Goal: Task Accomplishment & Management: Manage account settings

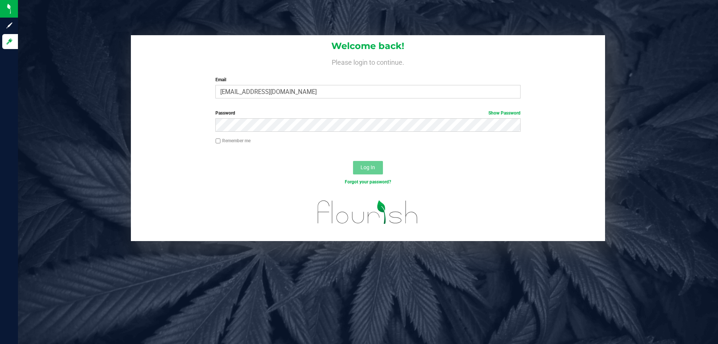
type input "Ebell@liveparallel.com"
click at [353, 161] on button "Log In" at bounding box center [368, 167] width 30 height 13
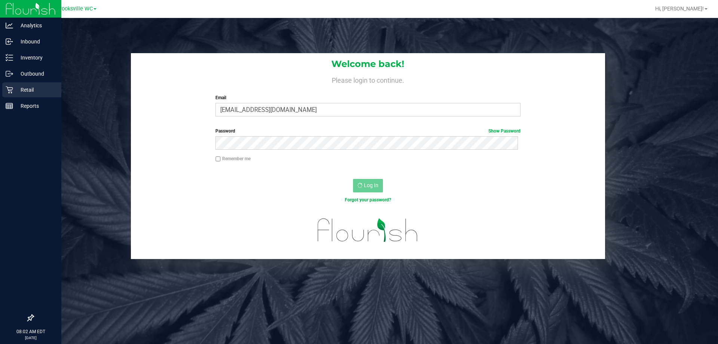
click at [12, 89] on icon at bounding box center [9, 89] width 7 height 7
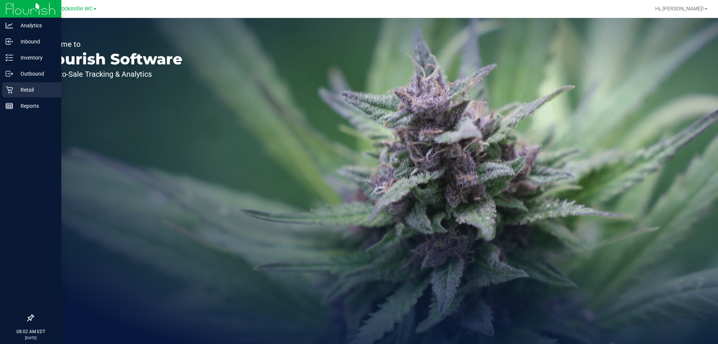
click at [27, 90] on p "Retail" at bounding box center [35, 89] width 45 height 9
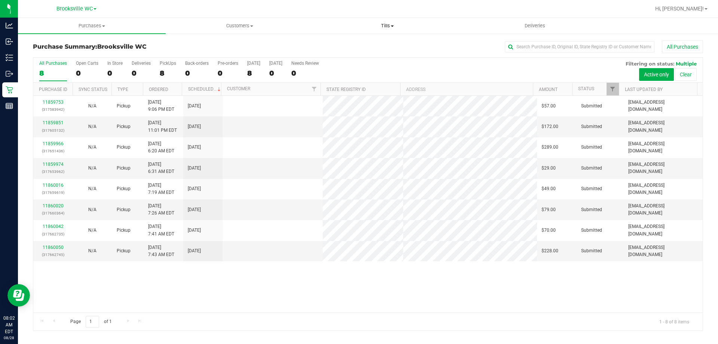
click at [392, 23] on span "Tills" at bounding box center [387, 25] width 147 height 7
click at [336, 45] on span "Manage tills" at bounding box center [338, 45] width 50 height 6
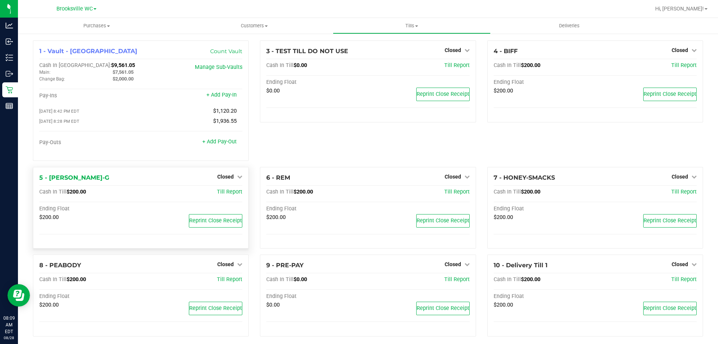
click at [233, 173] on div "5 - [PERSON_NAME]-G Closed Open Till Cash In Till $200.00 Till Report Ending Fl…" at bounding box center [141, 208] width 216 height 82
click at [228, 178] on span "Closed" at bounding box center [225, 177] width 16 height 6
click at [224, 194] on link "Open Till" at bounding box center [225, 192] width 20 height 6
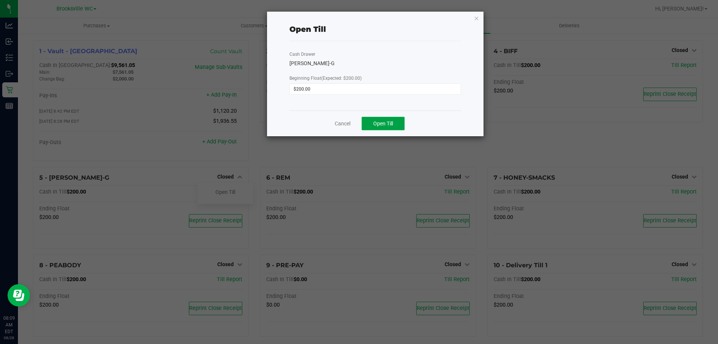
click at [383, 122] on span "Open Till" at bounding box center [383, 123] width 20 height 6
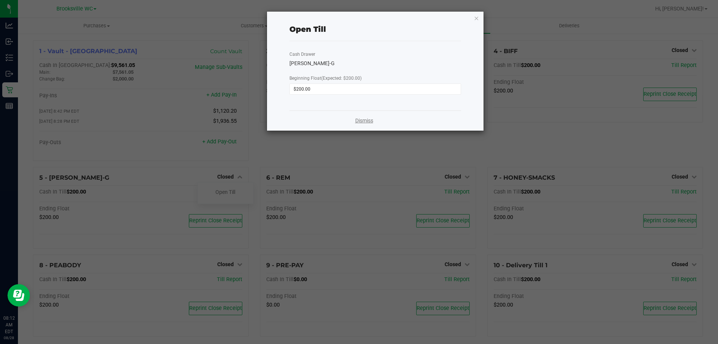
click at [370, 118] on link "Dismiss" at bounding box center [364, 121] width 18 height 8
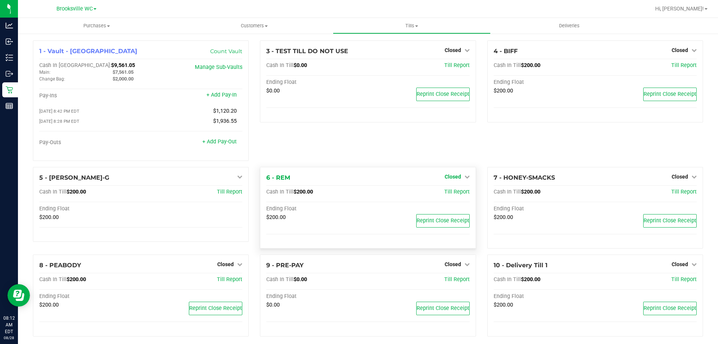
click at [451, 179] on span "Closed" at bounding box center [453, 177] width 16 height 6
click at [447, 195] on link "Open Till" at bounding box center [453, 192] width 20 height 6
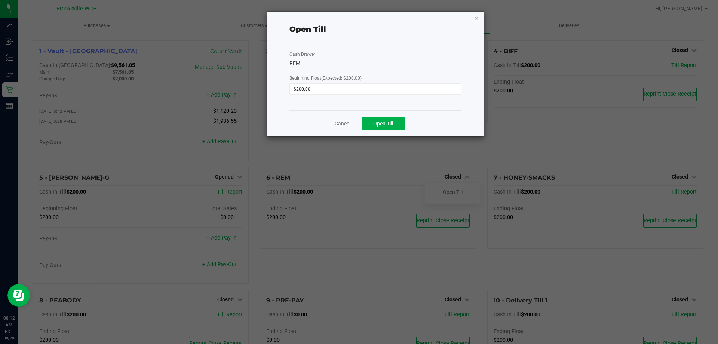
click at [387, 131] on div "Cancel Open Till" at bounding box center [375, 123] width 172 height 26
click at [388, 125] on span "Open Till" at bounding box center [383, 123] width 20 height 6
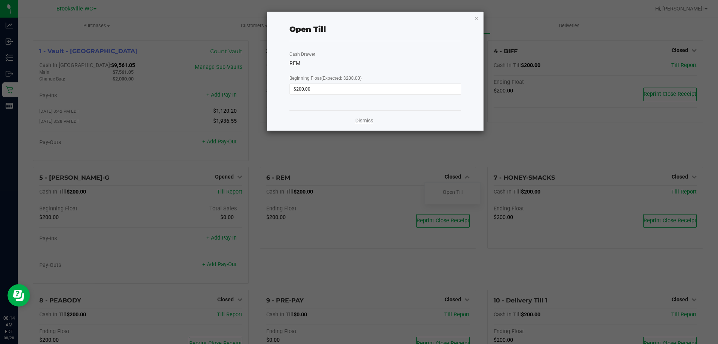
click at [370, 121] on link "Dismiss" at bounding box center [364, 121] width 18 height 8
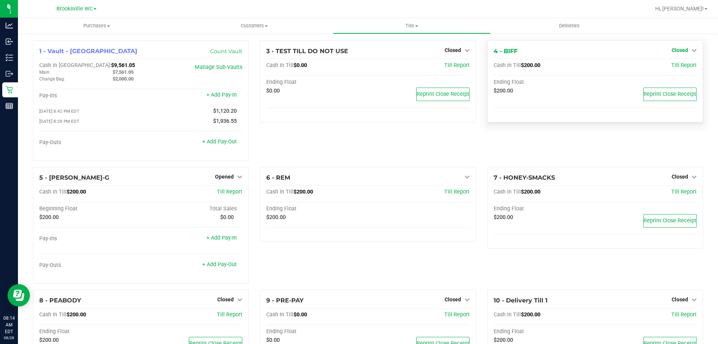
click at [685, 47] on link "Closed" at bounding box center [684, 50] width 25 height 6
click at [675, 65] on link "Open Till" at bounding box center [680, 66] width 20 height 6
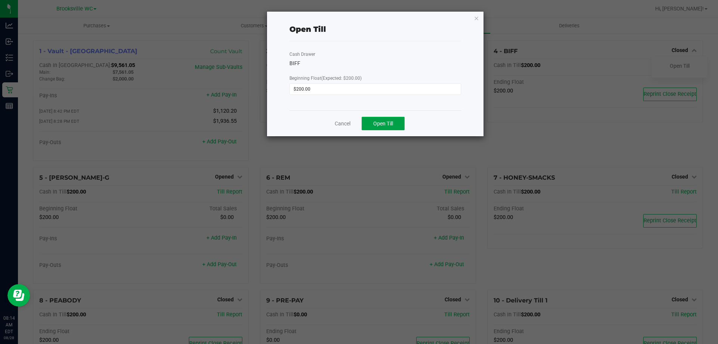
click at [389, 125] on span "Open Till" at bounding box center [383, 123] width 20 height 6
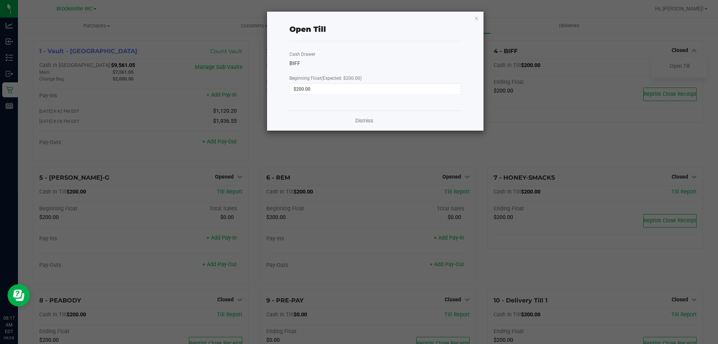
click at [376, 116] on div "Dismiss" at bounding box center [375, 120] width 172 height 20
click at [372, 119] on link "Dismiss" at bounding box center [364, 121] width 18 height 8
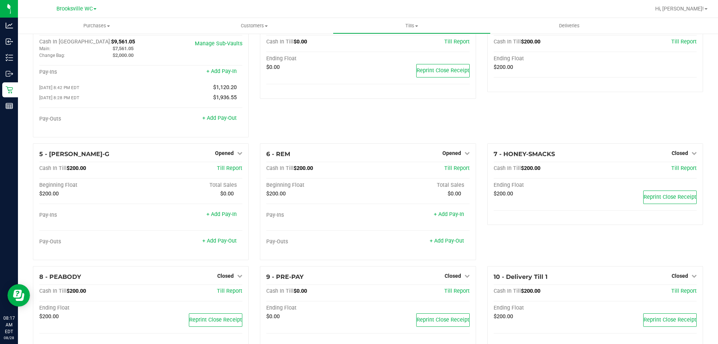
scroll to position [42, 0]
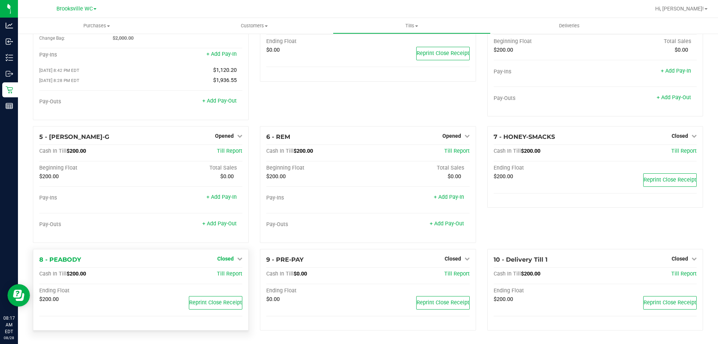
click at [230, 258] on span "Closed" at bounding box center [225, 258] width 16 height 6
click at [226, 274] on link "Open Till" at bounding box center [225, 274] width 20 height 6
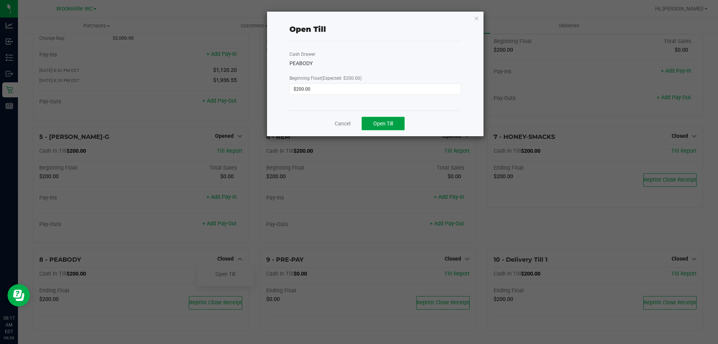
click at [382, 123] on span "Open Till" at bounding box center [383, 123] width 20 height 6
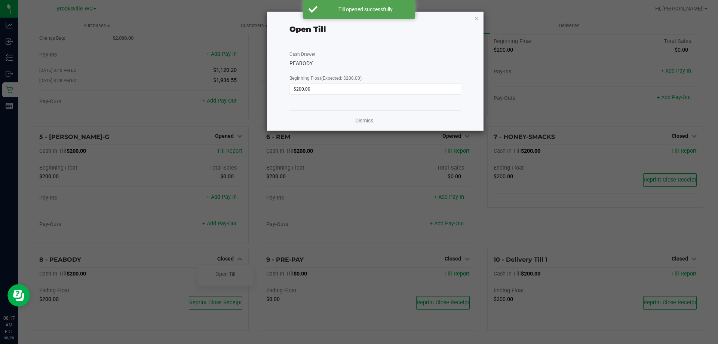
click at [362, 120] on link "Dismiss" at bounding box center [364, 121] width 18 height 8
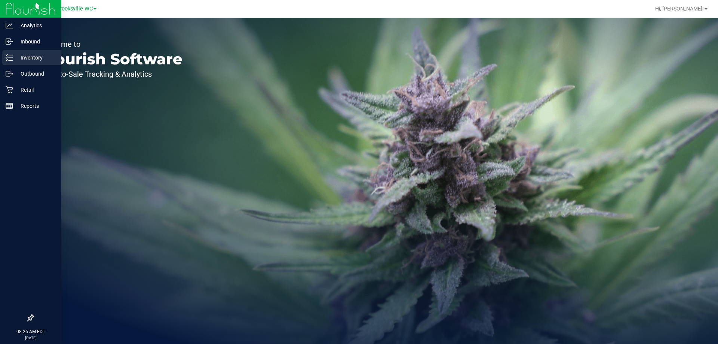
click at [28, 55] on p "Inventory" at bounding box center [35, 57] width 45 height 9
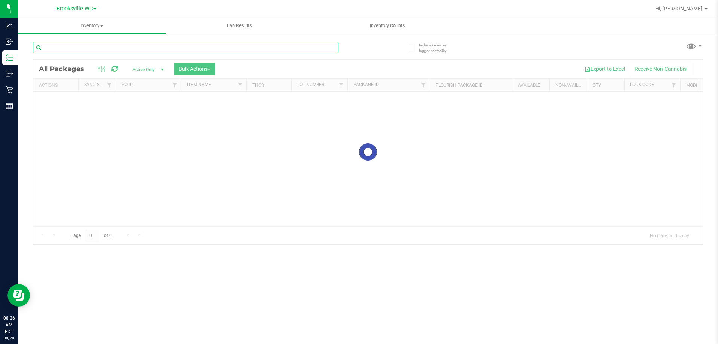
click at [134, 50] on input "text" at bounding box center [185, 47] width 305 height 11
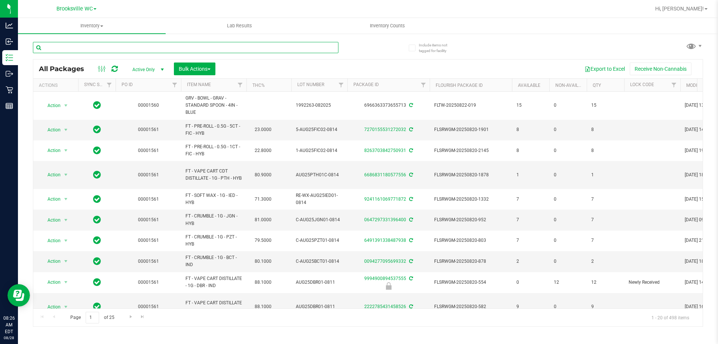
click at [150, 48] on input "text" at bounding box center [185, 47] width 305 height 11
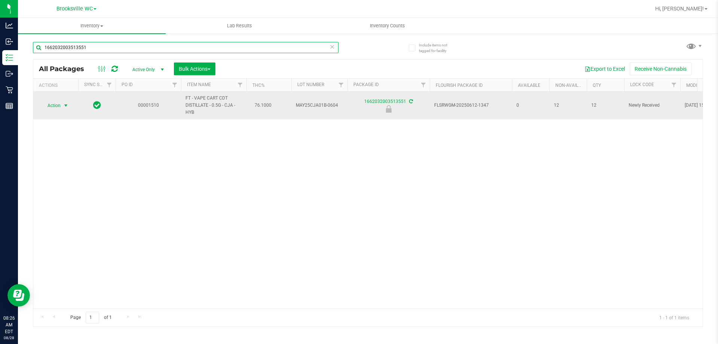
type input "1662032003513551"
click at [58, 104] on span "Action" at bounding box center [51, 105] width 20 height 10
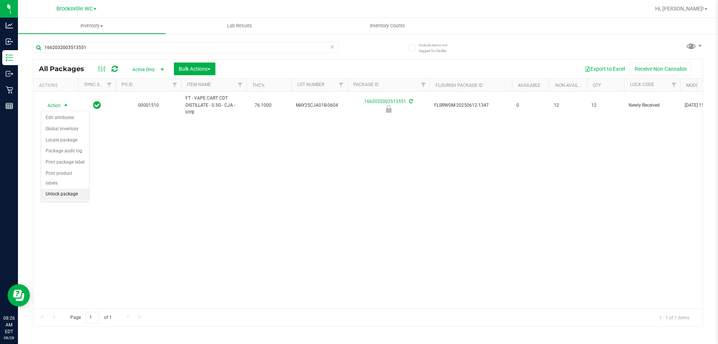
click at [63, 188] on li "Unlock package" at bounding box center [65, 193] width 48 height 11
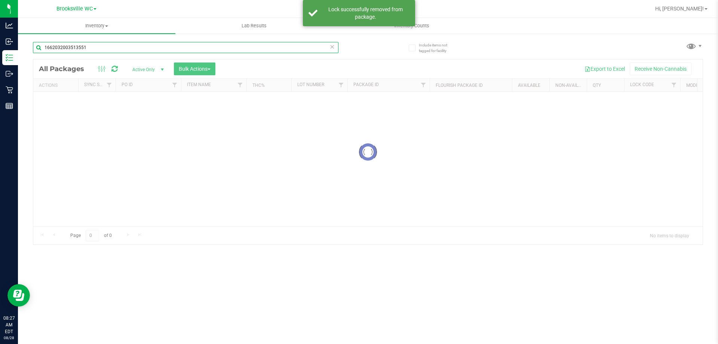
click at [131, 48] on input "1662032003513551" at bounding box center [185, 47] width 305 height 11
click at [131, 48] on div "Inventory All packages All inventory Waste log Create inventory Lab Results Inv…" at bounding box center [368, 181] width 700 height 326
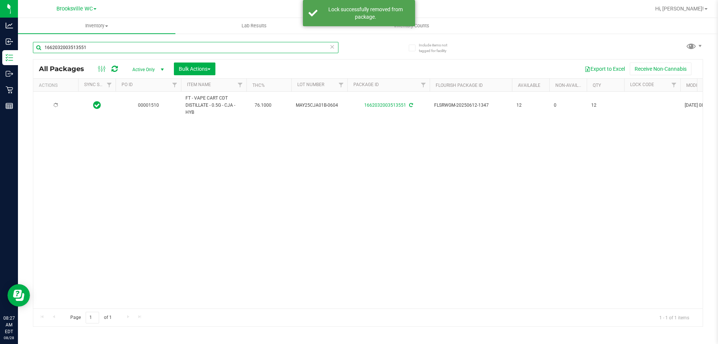
click at [131, 48] on input "1662032003513551" at bounding box center [185, 47] width 305 height 11
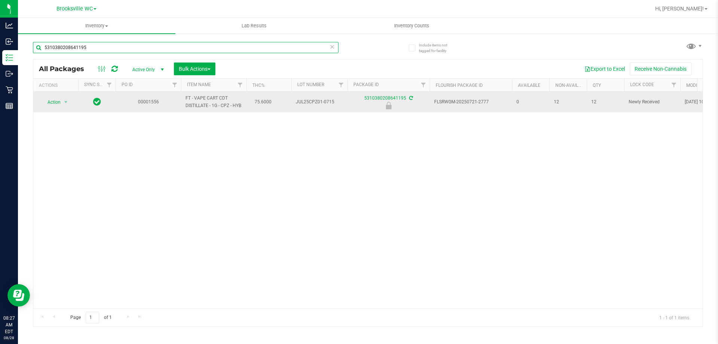
type input "5310380208641195"
click at [58, 93] on td "Action Action Edit attributes Global inventory Locate package Package audit log…" at bounding box center [55, 102] width 45 height 21
click at [56, 99] on span "Action" at bounding box center [51, 102] width 20 height 10
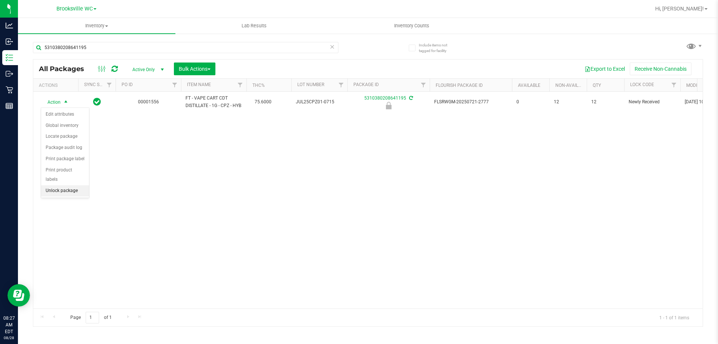
click at [73, 185] on li "Unlock package" at bounding box center [65, 190] width 48 height 11
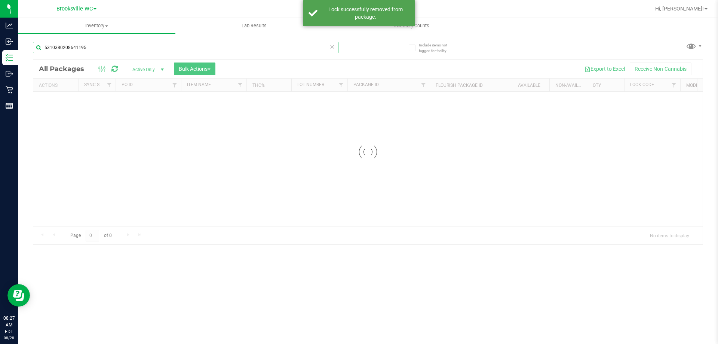
click at [147, 48] on input "5310380208641195" at bounding box center [185, 47] width 305 height 11
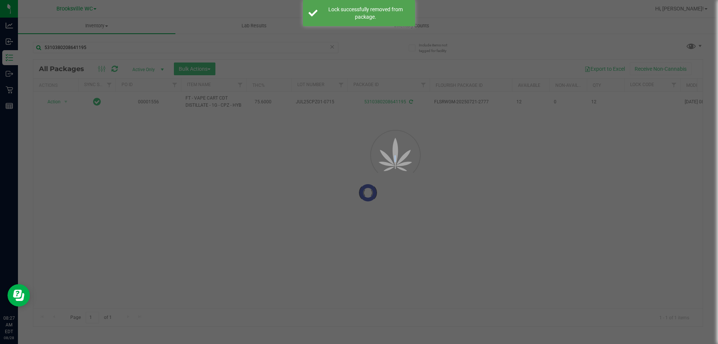
click at [147, 48] on div at bounding box center [359, 172] width 718 height 344
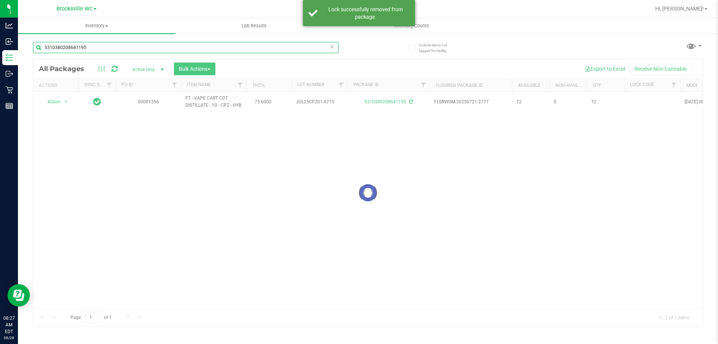
click at [147, 48] on input "5310380208641195" at bounding box center [185, 47] width 305 height 11
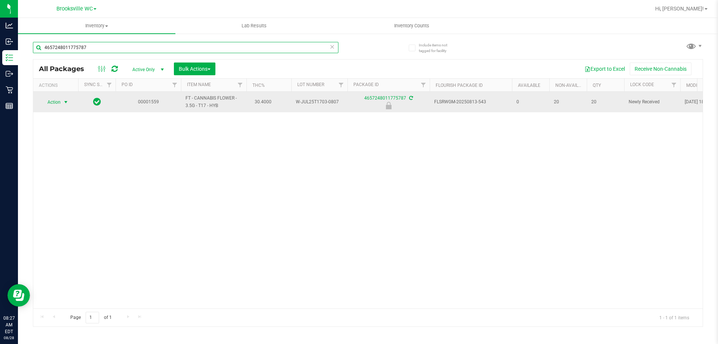
type input "4657248011775787"
click at [63, 100] on span "select" at bounding box center [66, 102] width 6 height 6
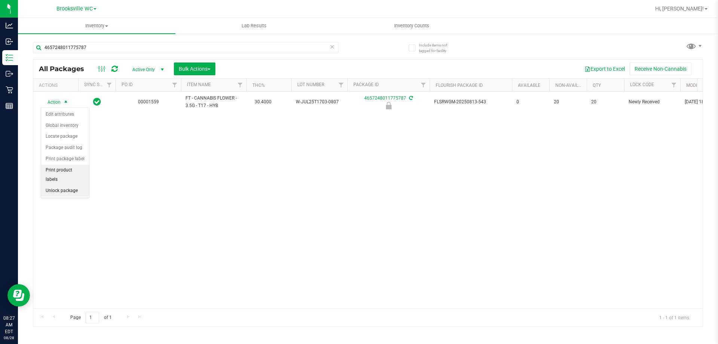
click at [62, 185] on li "Unlock package" at bounding box center [65, 190] width 48 height 11
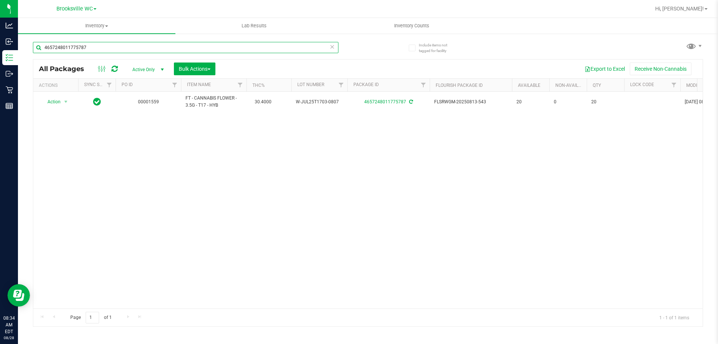
click at [90, 49] on input "4657248011775787" at bounding box center [185, 47] width 305 height 11
click at [91, 48] on input "srh" at bounding box center [185, 47] width 305 height 11
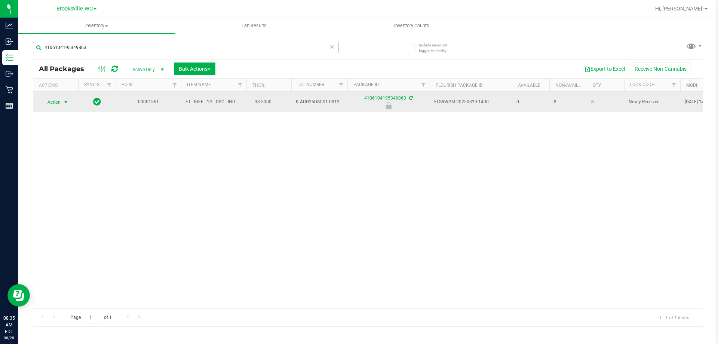
type input "4106104195349863"
click at [59, 103] on span "Action" at bounding box center [51, 102] width 20 height 10
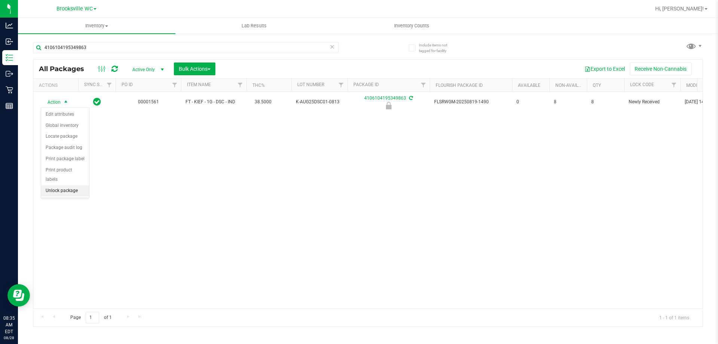
click at [68, 185] on li "Unlock package" at bounding box center [65, 190] width 48 height 11
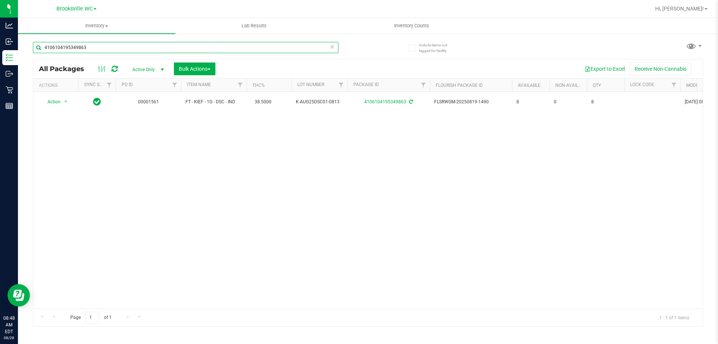
click at [98, 46] on input "4106104195349863" at bounding box center [185, 47] width 305 height 11
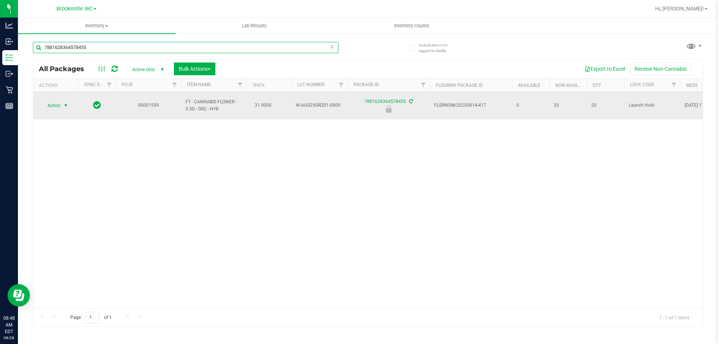
type input "7881628364578455"
click at [66, 103] on span "select" at bounding box center [66, 105] width 6 height 6
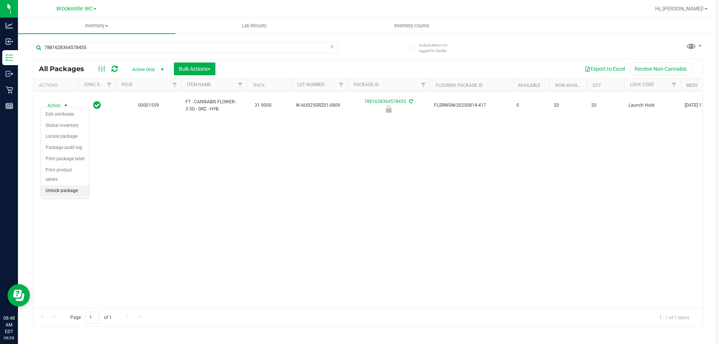
click at [60, 185] on li "Unlock package" at bounding box center [65, 190] width 48 height 11
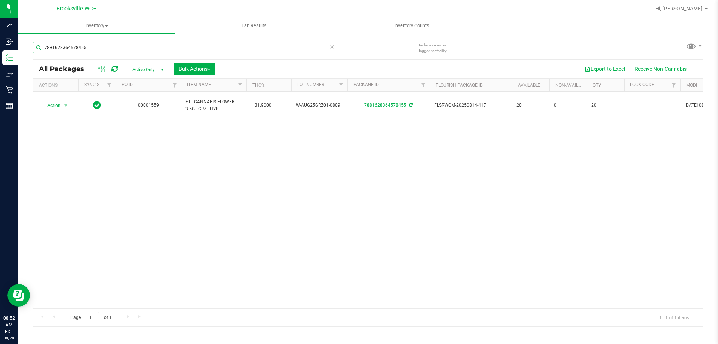
click at [96, 46] on input "7881628364578455" at bounding box center [185, 47] width 305 height 11
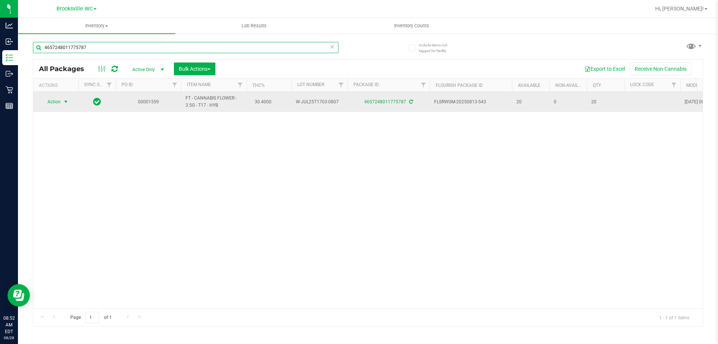
type input "4657248011775787"
click at [65, 103] on span "select" at bounding box center [66, 102] width 6 height 6
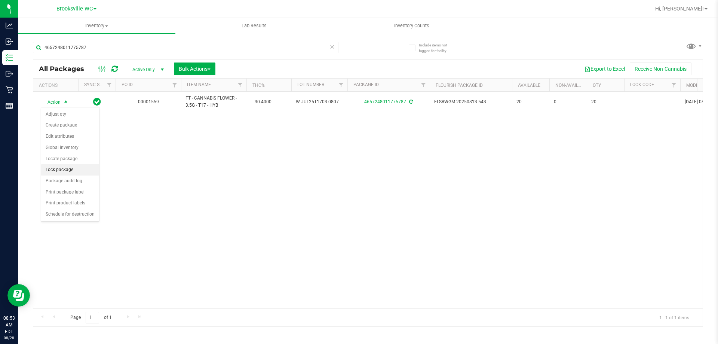
click at [64, 171] on li "Lock package" at bounding box center [70, 169] width 58 height 11
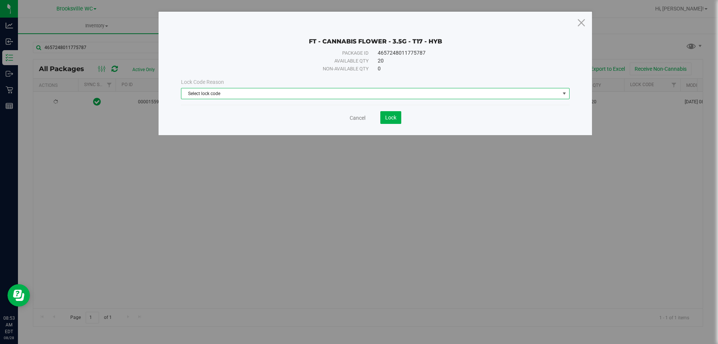
click at [234, 94] on span "Select lock code" at bounding box center [370, 93] width 378 height 10
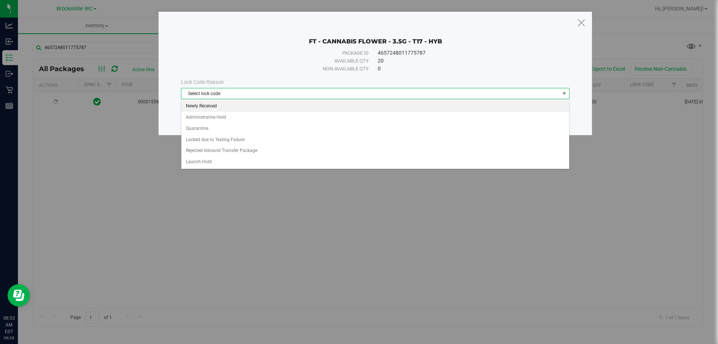
click at [204, 106] on li "Newly Received" at bounding box center [375, 106] width 388 height 11
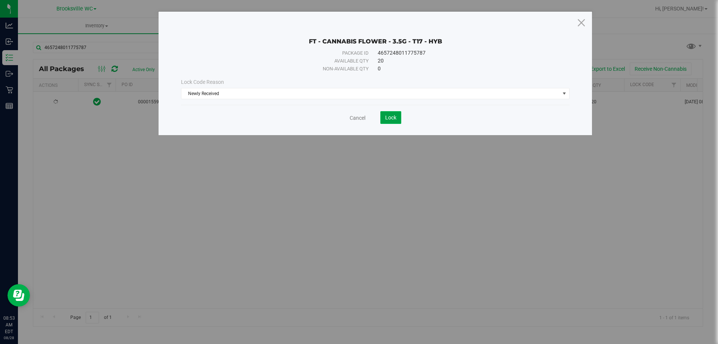
click at [393, 120] on span "Lock" at bounding box center [390, 117] width 11 height 6
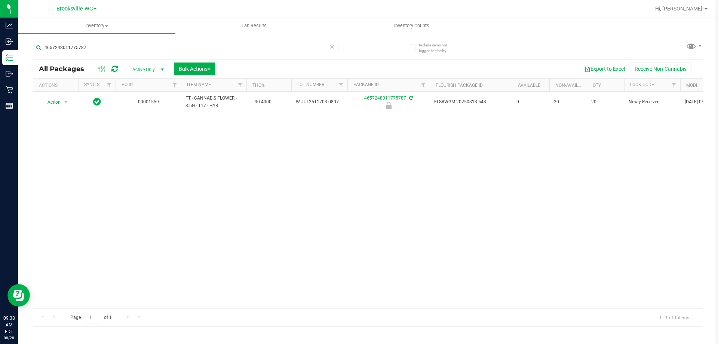
click at [334, 47] on icon at bounding box center [331, 46] width 5 height 9
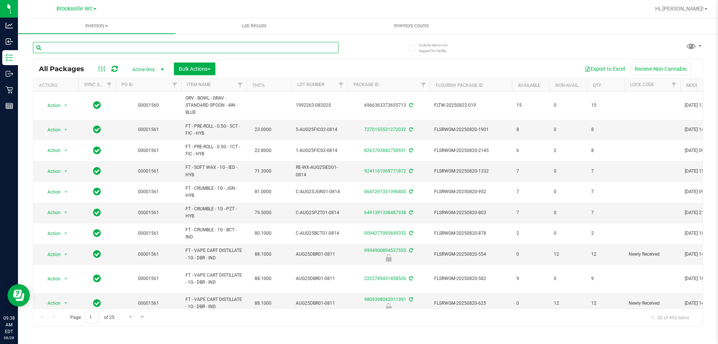
click at [334, 47] on input "text" at bounding box center [185, 47] width 305 height 11
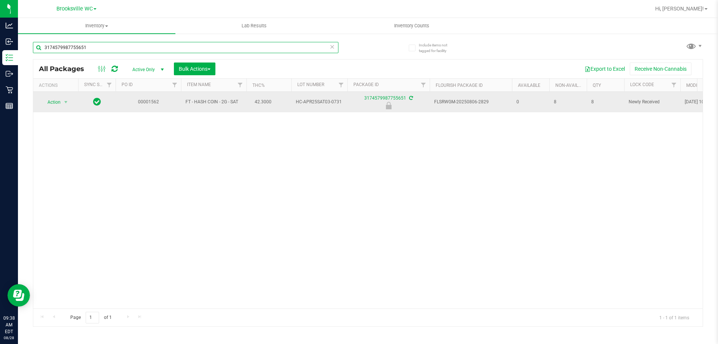
type input "3174579987755651"
click at [56, 103] on span "Action" at bounding box center [51, 102] width 20 height 10
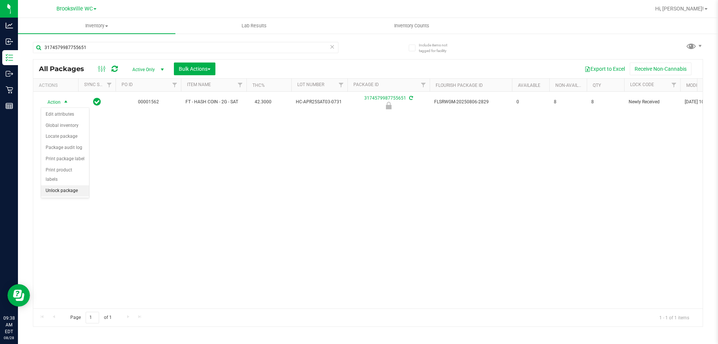
click at [62, 185] on li "Unlock package" at bounding box center [65, 190] width 48 height 11
